Goal: Information Seeking & Learning: Understand process/instructions

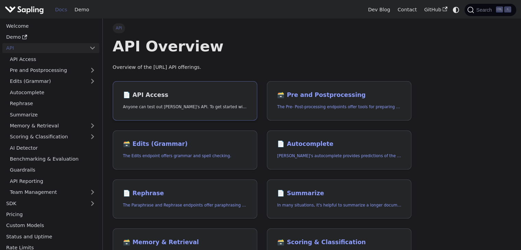
click at [191, 113] on link "📄️ API Access Anyone can test out [PERSON_NAME]'s API. To get started with the …" at bounding box center [185, 100] width 145 height 39
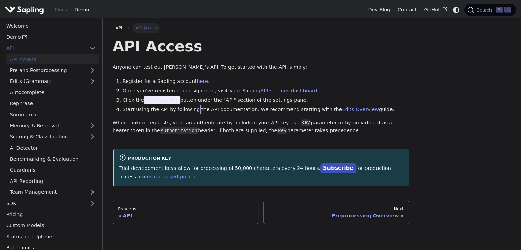
click at [191, 113] on li "Start using the API by following the API documentation. We recommend starting w…" at bounding box center [266, 110] width 287 height 8
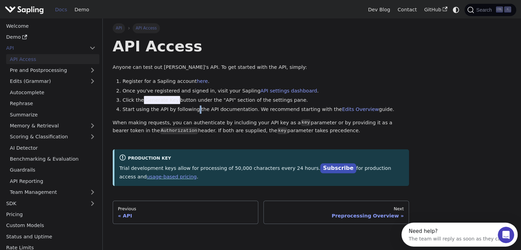
click at [120, 29] on span "API" at bounding box center [119, 28] width 6 height 5
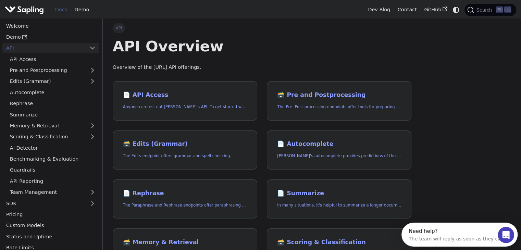
click at [120, 29] on span "API" at bounding box center [119, 28] width 13 height 10
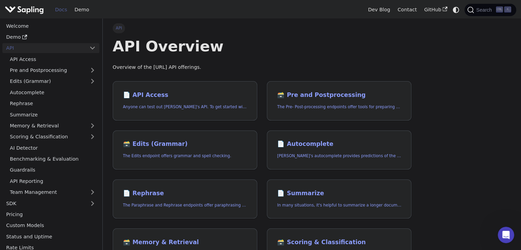
click at [25, 11] on img "Main" at bounding box center [24, 10] width 39 height 10
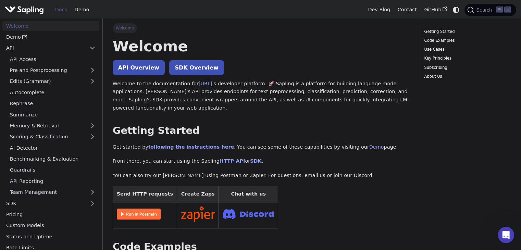
click at [25, 11] on img "Main" at bounding box center [24, 10] width 39 height 10
click at [138, 67] on link "API Overview" at bounding box center [139, 67] width 52 height 15
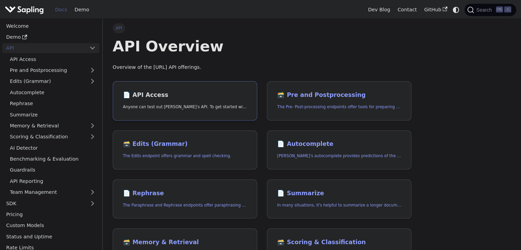
click at [164, 98] on h2 "📄️ API Access" at bounding box center [185, 95] width 124 height 8
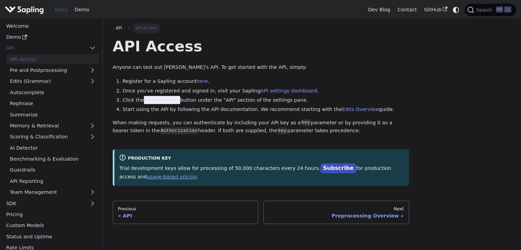
click at [164, 98] on span "Generate Key" at bounding box center [162, 100] width 36 height 8
click at [204, 123] on p "When making requests, you can authenticate by including your API key as a key p…" at bounding box center [261, 127] width 296 height 16
click at [197, 81] on link "here" at bounding box center [202, 80] width 11 height 5
